Goal: Information Seeking & Learning: Learn about a topic

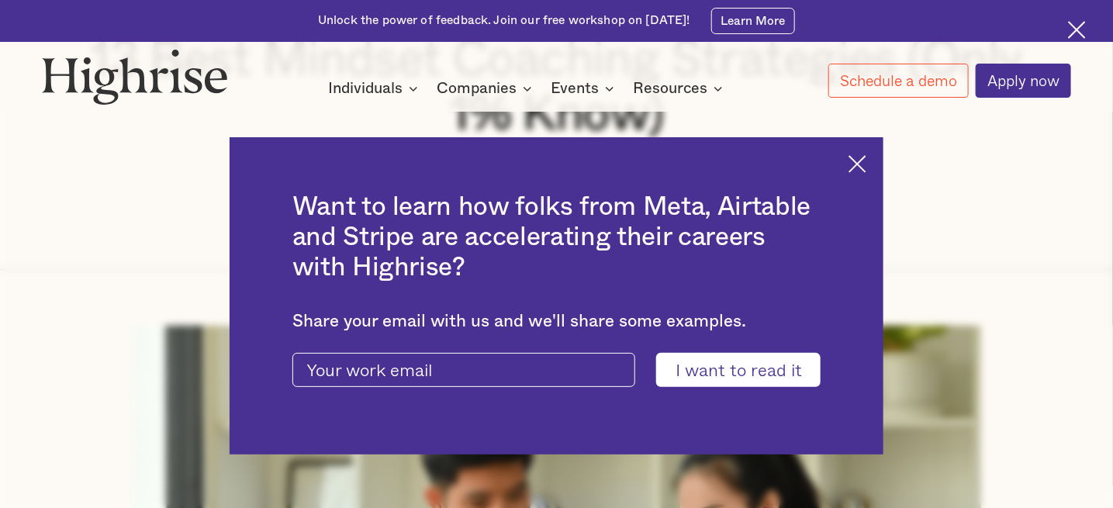
scroll to position [310, 0]
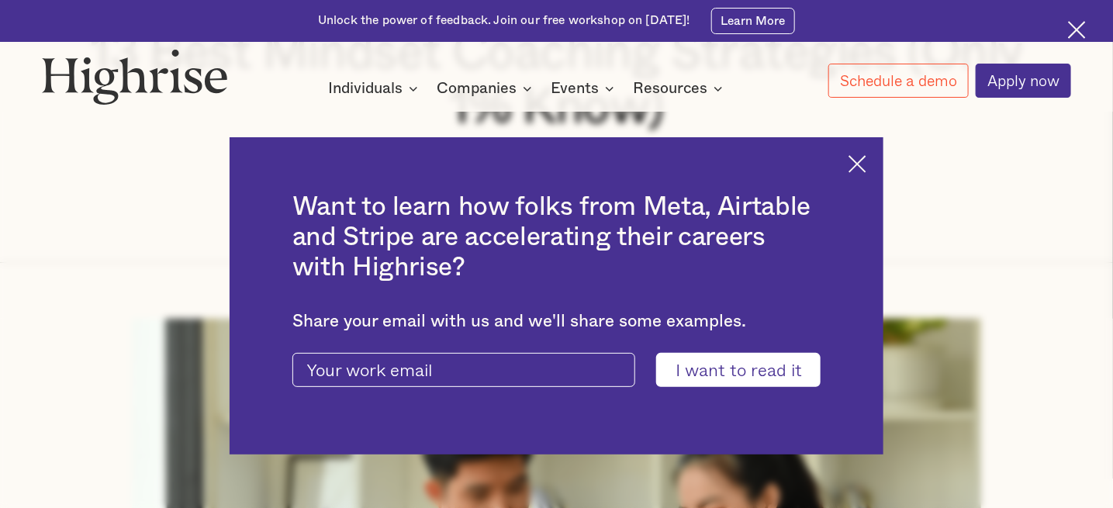
click at [866, 166] on img at bounding box center [857, 164] width 18 height 18
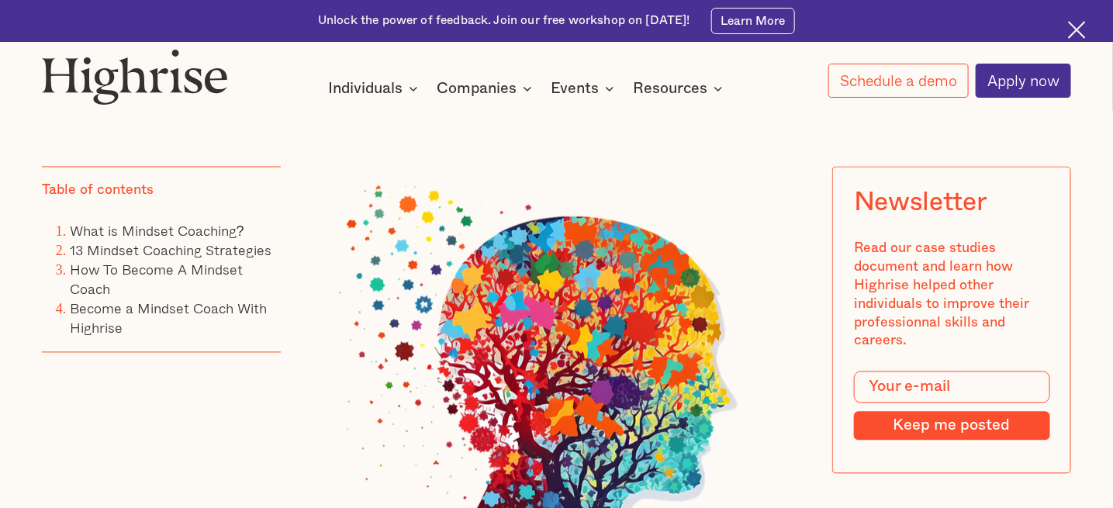
scroll to position [1085, 0]
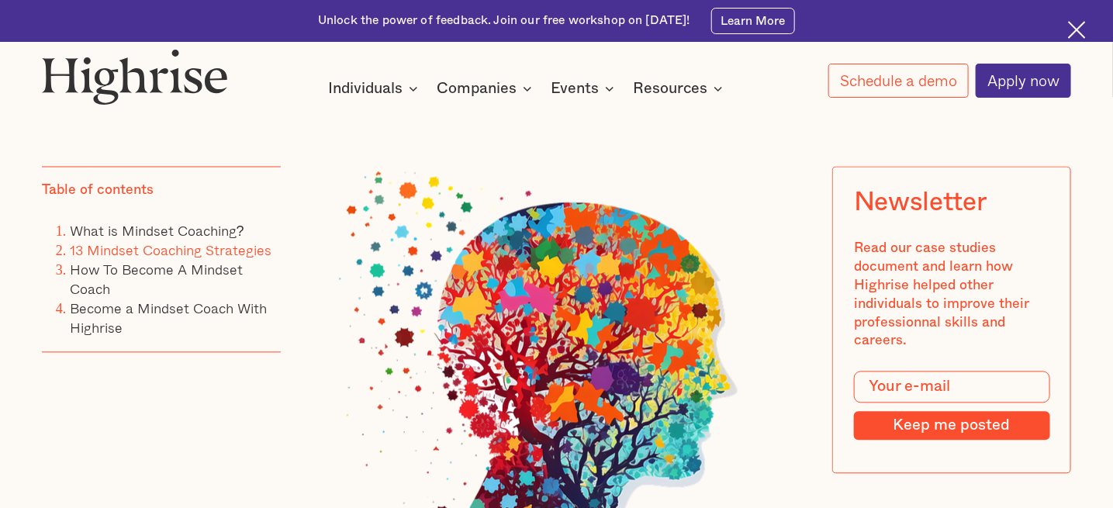
click at [130, 257] on link "13 Mindset Coaching Strategies" at bounding box center [171, 251] width 202 height 22
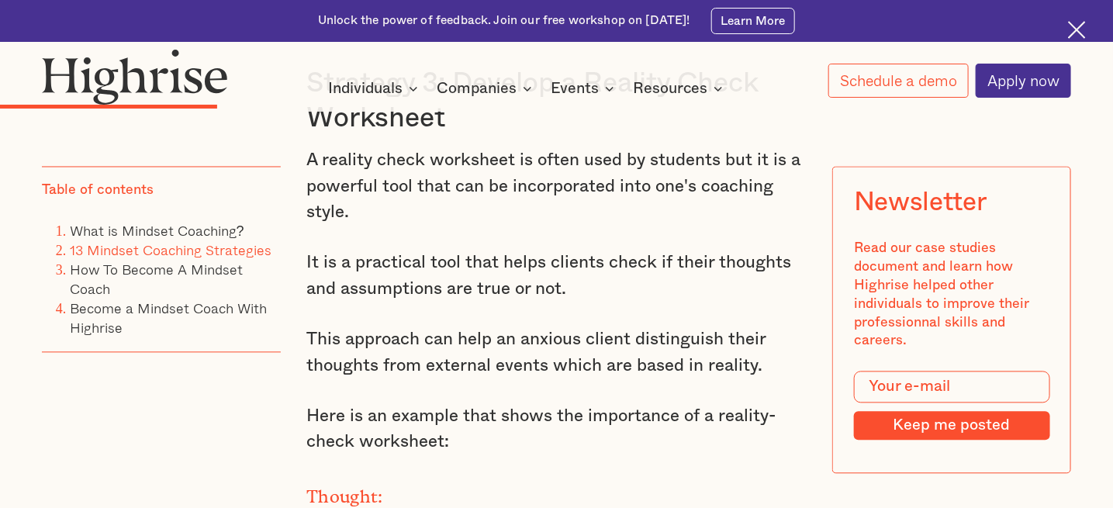
scroll to position [5848, 0]
click at [108, 266] on link "How To Become A Mindset Coach" at bounding box center [156, 279] width 173 height 41
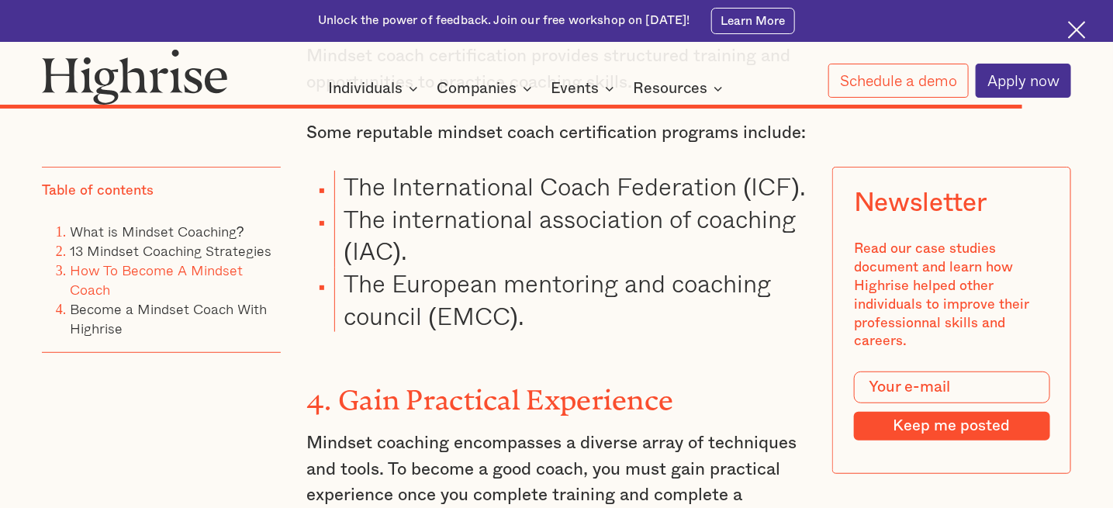
scroll to position [21416, 0]
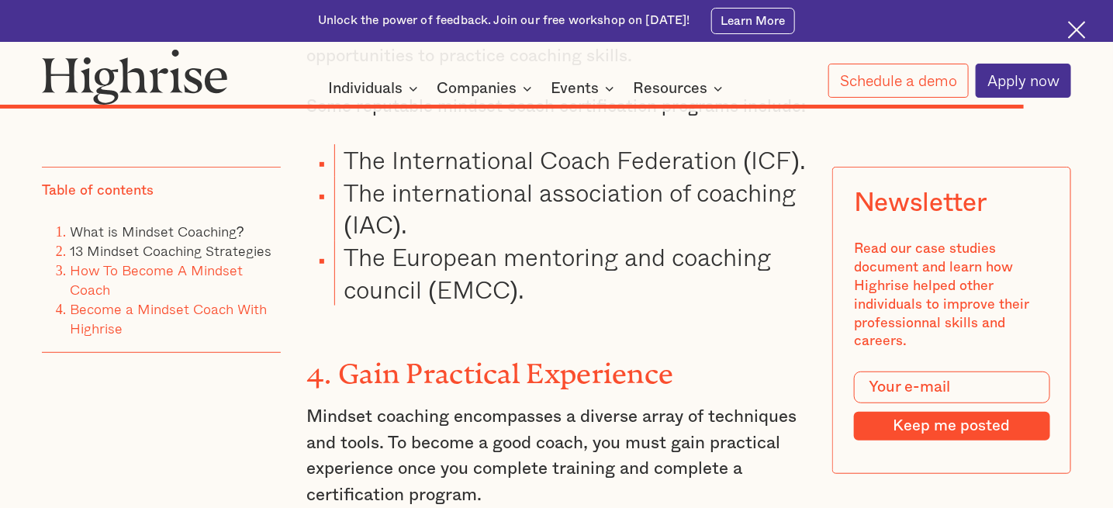
click at [213, 312] on link "Become a Mindset Coach With Highrise" at bounding box center [168, 318] width 197 height 41
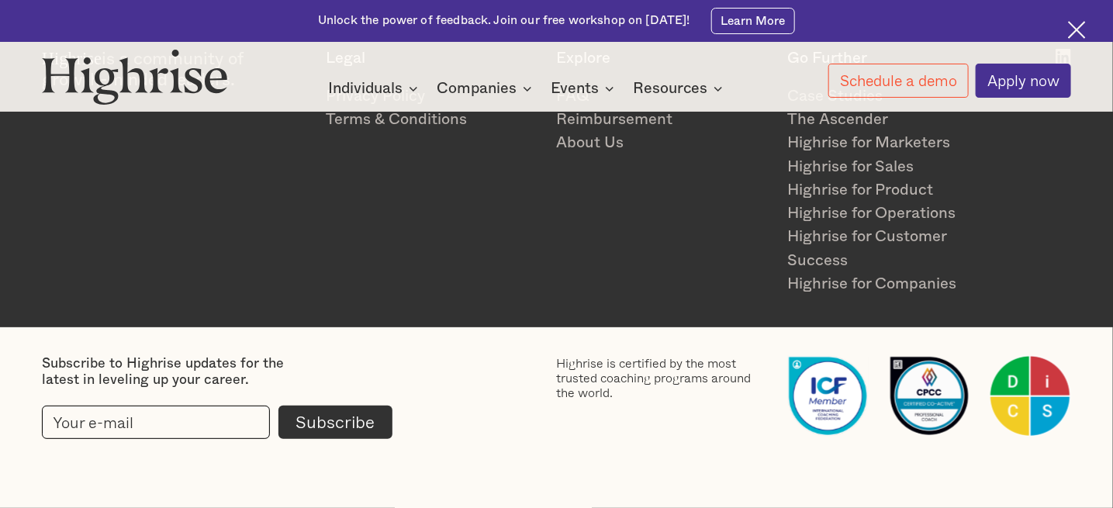
scroll to position [1315, 0]
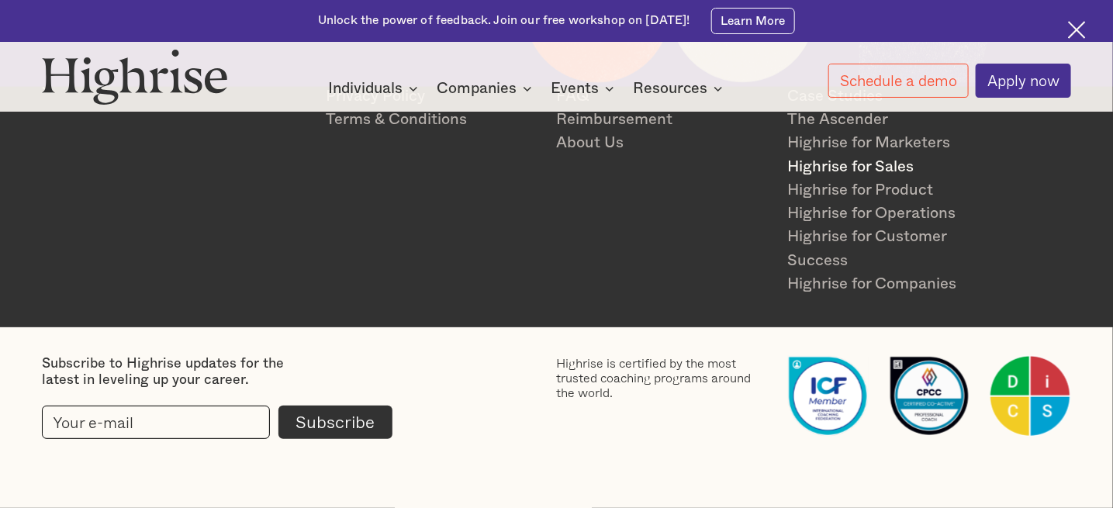
scroll to position [5651, 0]
click at [1078, 29] on img at bounding box center [1077, 30] width 18 height 18
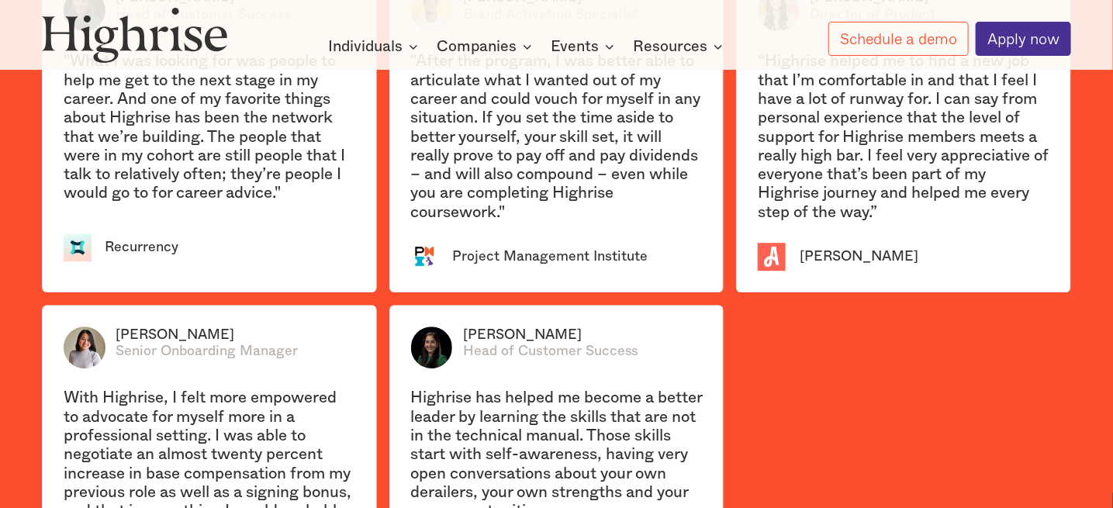
scroll to position [3826, 0]
